Goal: Information Seeking & Learning: Learn about a topic

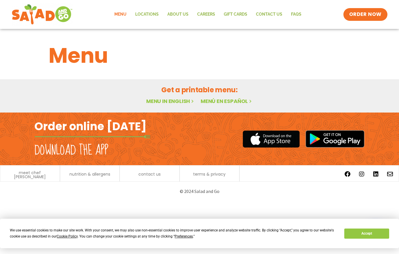
click at [168, 100] on link "Menu in English" at bounding box center [170, 101] width 49 height 7
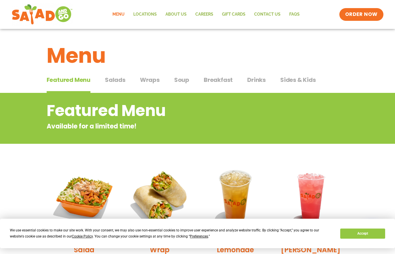
click at [149, 81] on span "Wraps" at bounding box center [150, 80] width 20 height 9
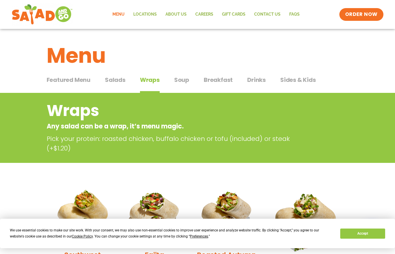
click at [180, 80] on span "Soup" at bounding box center [181, 80] width 15 height 9
